Goal: Communication & Community: Answer question/provide support

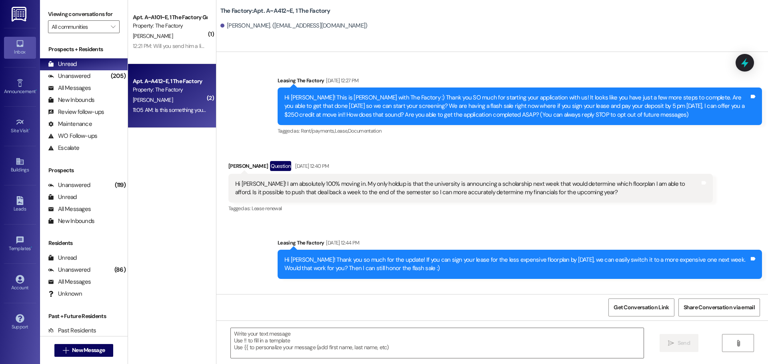
scroll to position [3827, 0]
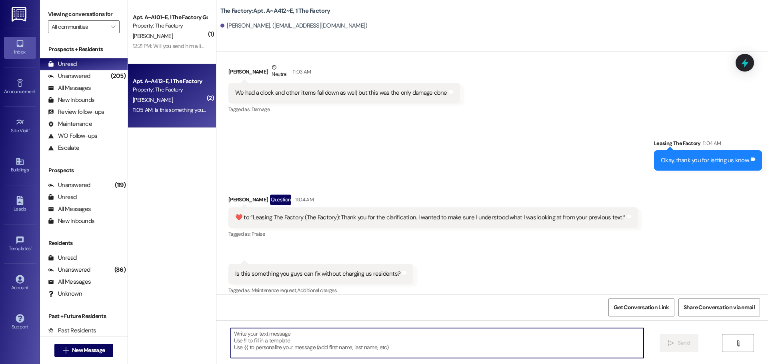
click at [287, 343] on textarea at bounding box center [437, 343] width 413 height 30
type textarea "Yes, it is."
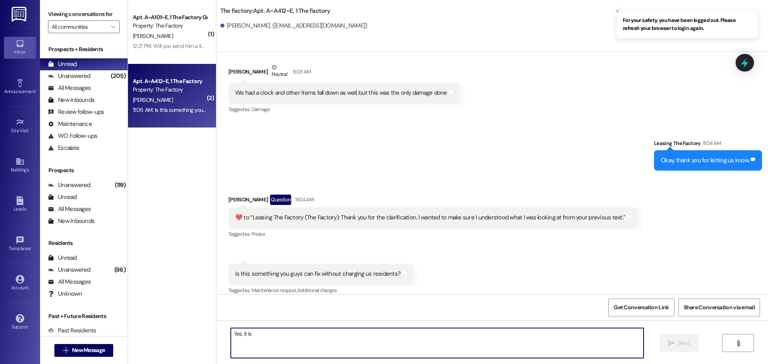
click at [603, 280] on div "Received via SMS [PERSON_NAME] Question 11:04 AM  ​❤️​ to “ Leasing The Factory…" at bounding box center [491, 240] width 551 height 126
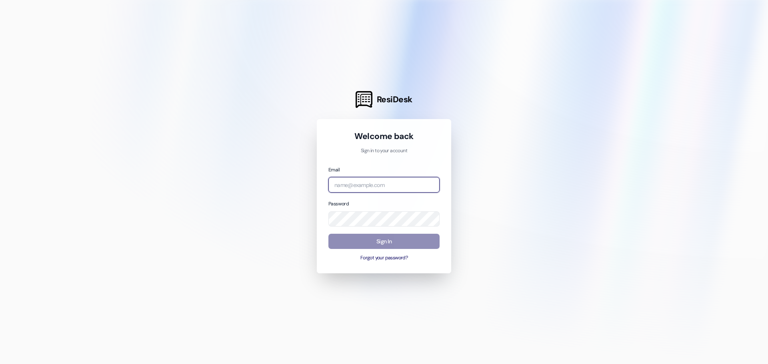
type input "[EMAIL_ADDRESS][DOMAIN_NAME]"
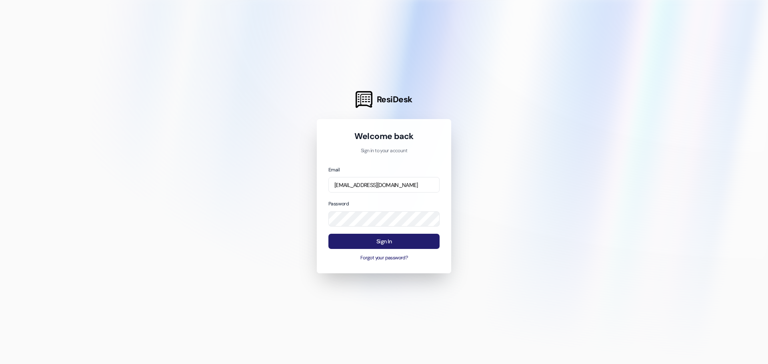
click at [385, 238] on button "Sign In" at bounding box center [383, 242] width 111 height 16
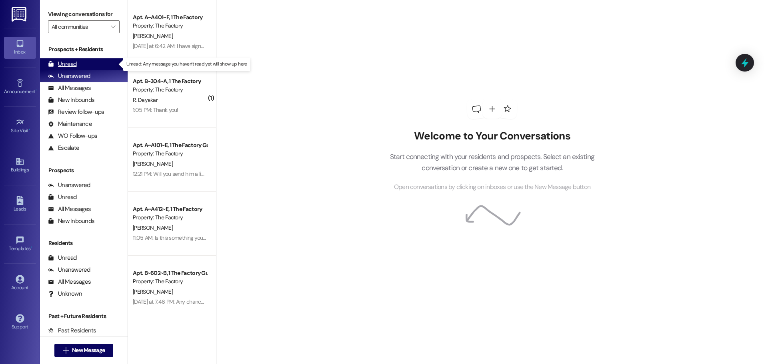
click at [70, 62] on div "Unread" at bounding box center [62, 64] width 29 height 8
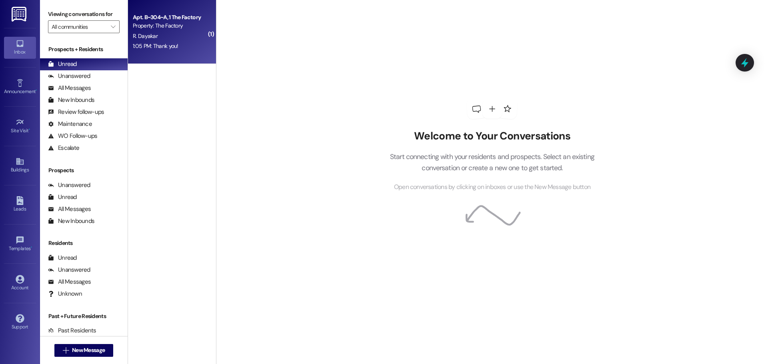
click at [186, 46] on div "1:05 PM: Thank you! 1:05 PM: Thank you!" at bounding box center [170, 46] width 76 height 10
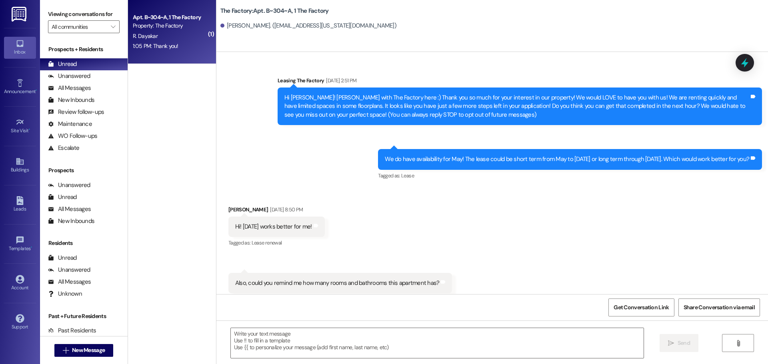
scroll to position [11449, 0]
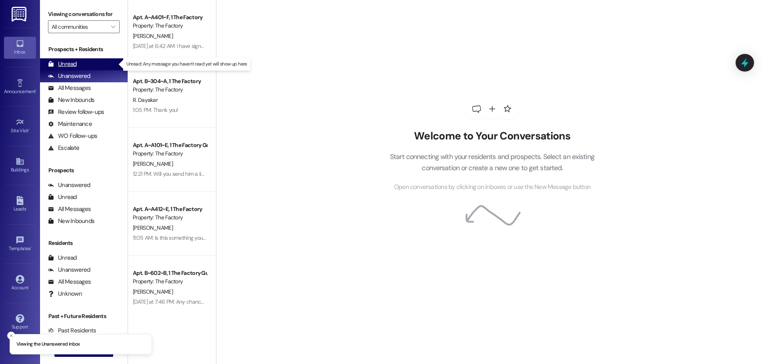
click at [70, 62] on div "Unread" at bounding box center [62, 64] width 29 height 8
